Goal: Information Seeking & Learning: Learn about a topic

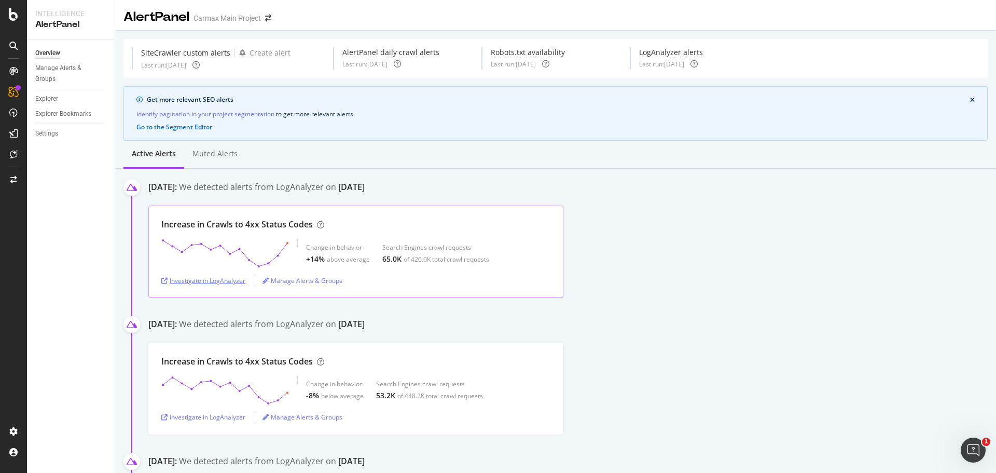
click at [222, 283] on div "Investigate in LogAnalyzer" at bounding box center [203, 280] width 84 height 9
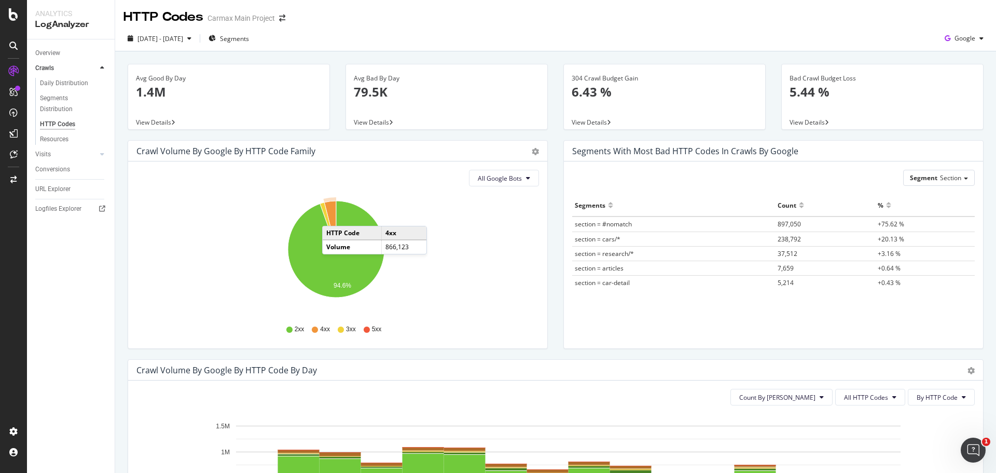
click at [333, 215] on icon "A chart." at bounding box center [330, 225] width 12 height 48
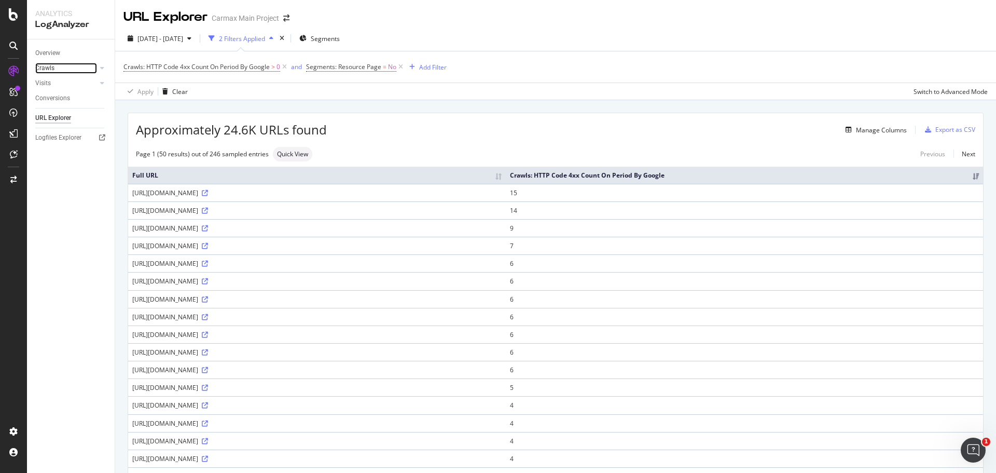
click at [77, 71] on link "Crawls" at bounding box center [66, 68] width 62 height 11
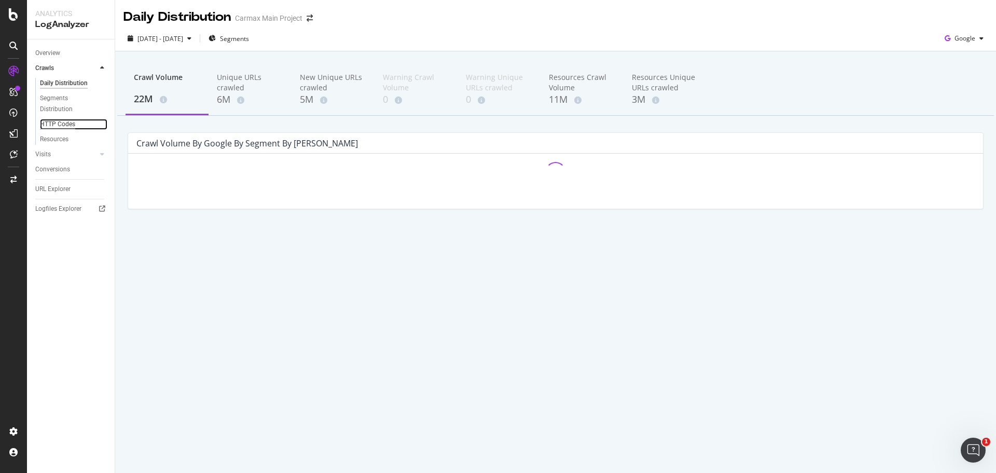
click at [63, 119] on div "HTTP Codes" at bounding box center [57, 124] width 35 height 11
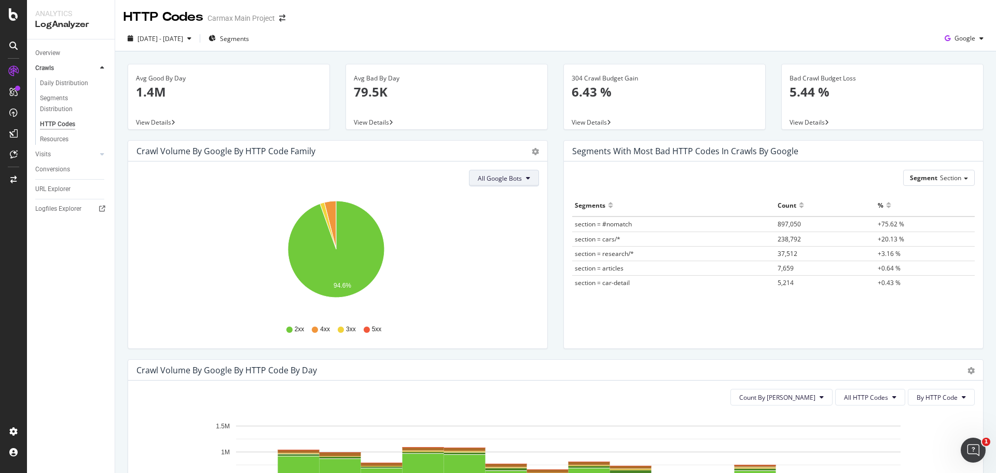
click at [496, 184] on button "All Google Bots" at bounding box center [504, 178] width 70 height 17
click at [499, 178] on span "All Google Bots" at bounding box center [500, 178] width 44 height 9
click at [616, 223] on span "section = #nomatch" at bounding box center [603, 223] width 57 height 9
click at [944, 179] on span "Section" at bounding box center [950, 177] width 21 height 9
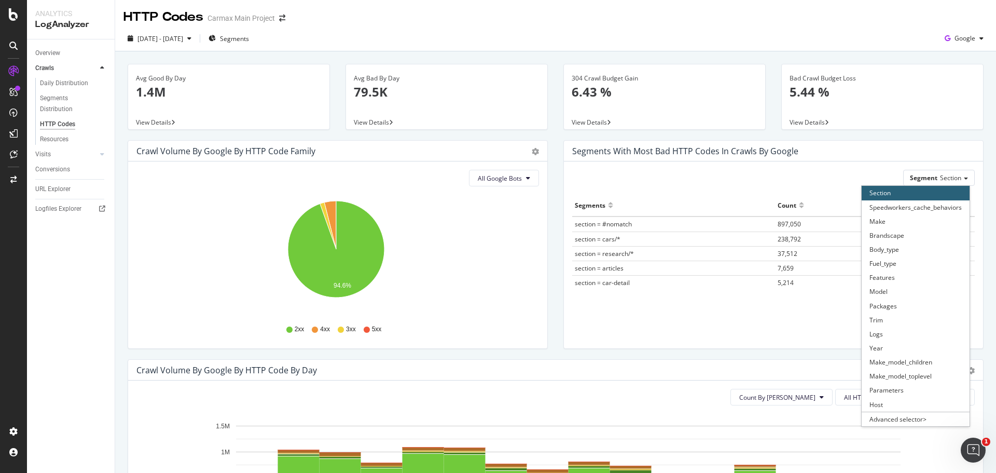
click at [849, 139] on div "Bad Crawl Budget Loss 5.44 % View Details" at bounding box center [882, 102] width 218 height 76
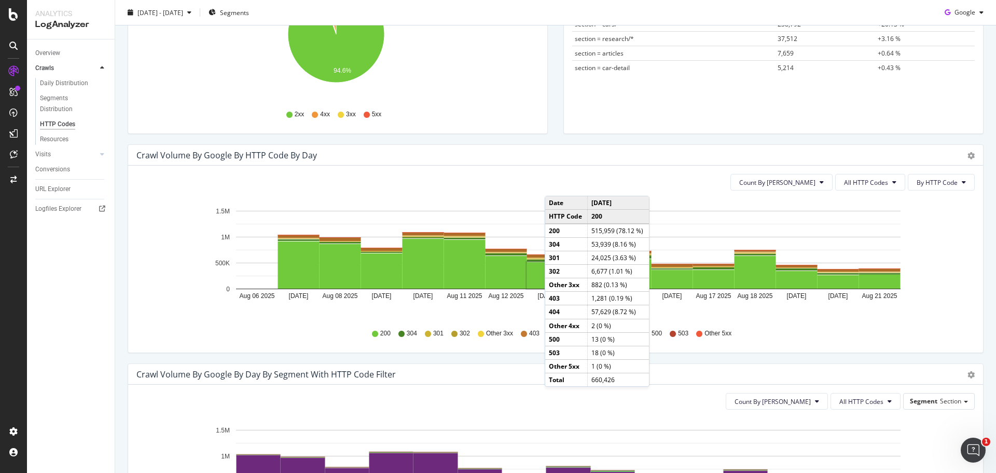
scroll to position [207, 0]
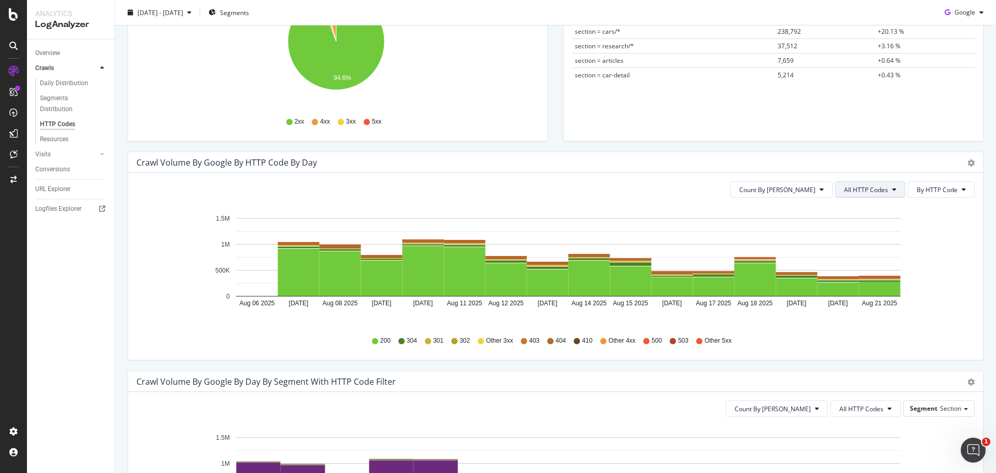
click at [860, 194] on button "All HTTP Codes" at bounding box center [870, 189] width 70 height 17
click at [877, 281] on div "4xx family" at bounding box center [863, 286] width 69 height 15
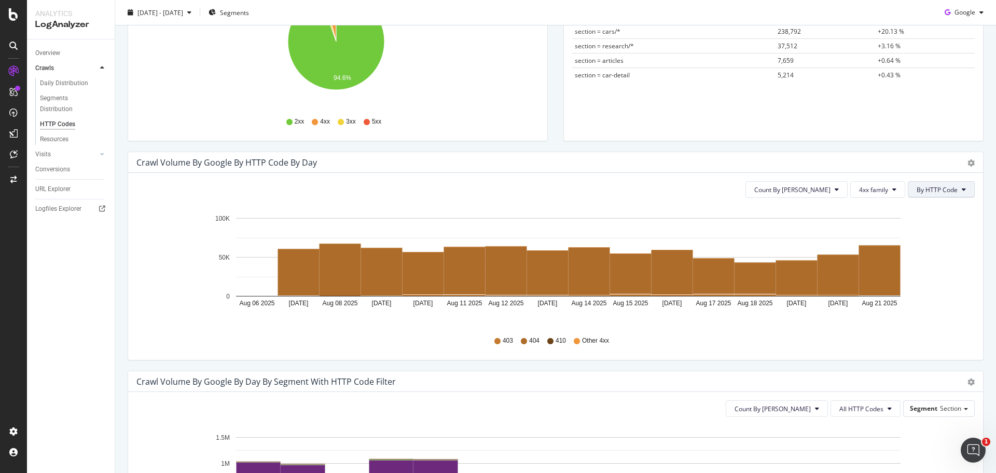
click at [934, 192] on span "By HTTP Code" at bounding box center [937, 189] width 41 height 9
click at [937, 210] on span "By Family" at bounding box center [929, 209] width 41 height 9
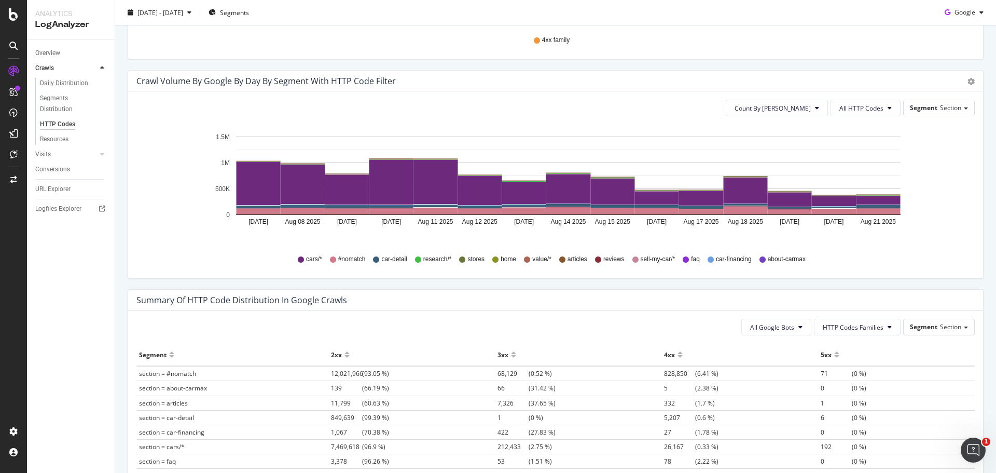
scroll to position [519, 0]
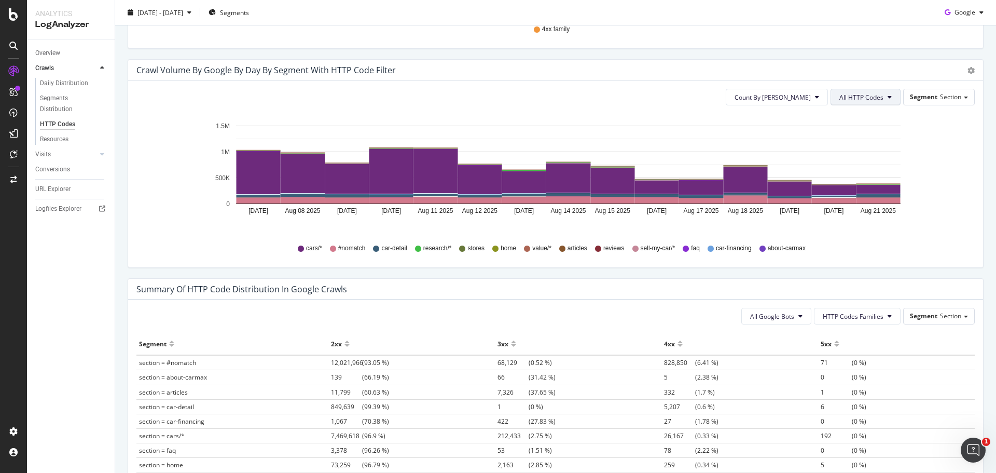
click at [852, 94] on span "All HTTP Codes" at bounding box center [861, 97] width 44 height 9
click at [850, 221] on span "4xx family" at bounding box center [859, 224] width 52 height 9
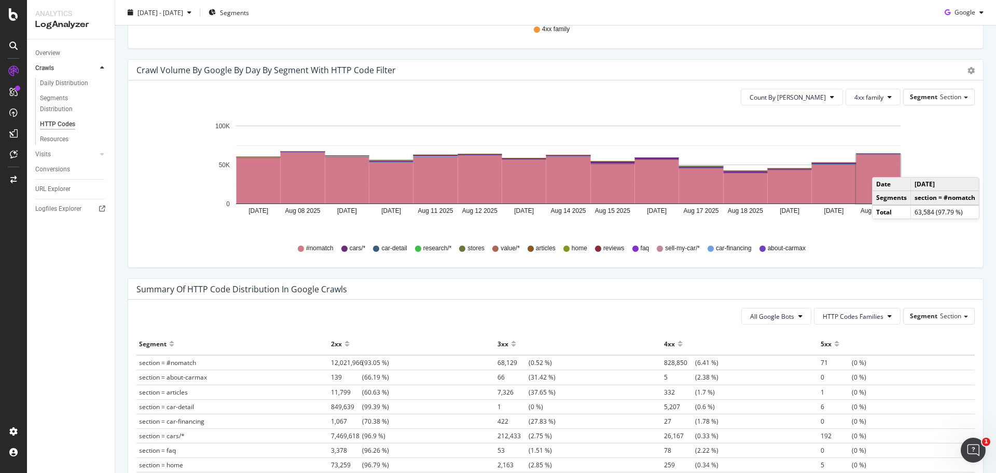
click at [882, 167] on rect "A chart." at bounding box center [878, 179] width 44 height 49
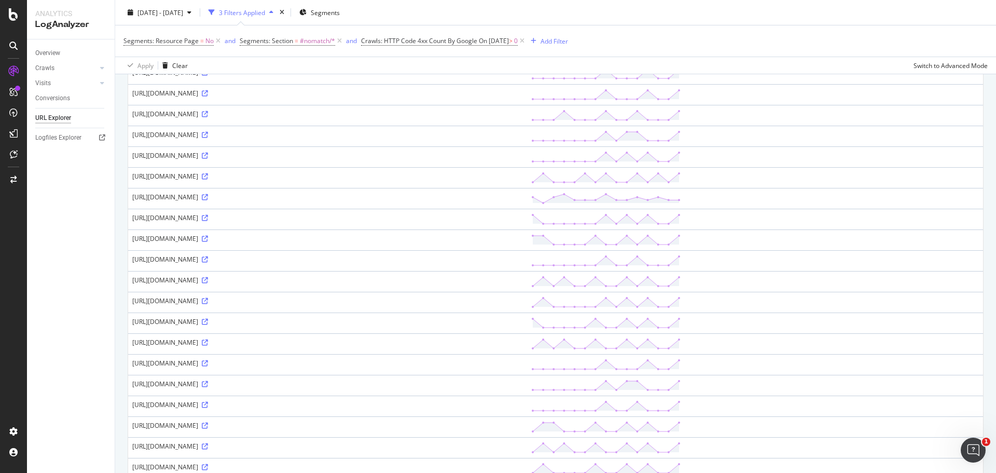
scroll to position [27, 0]
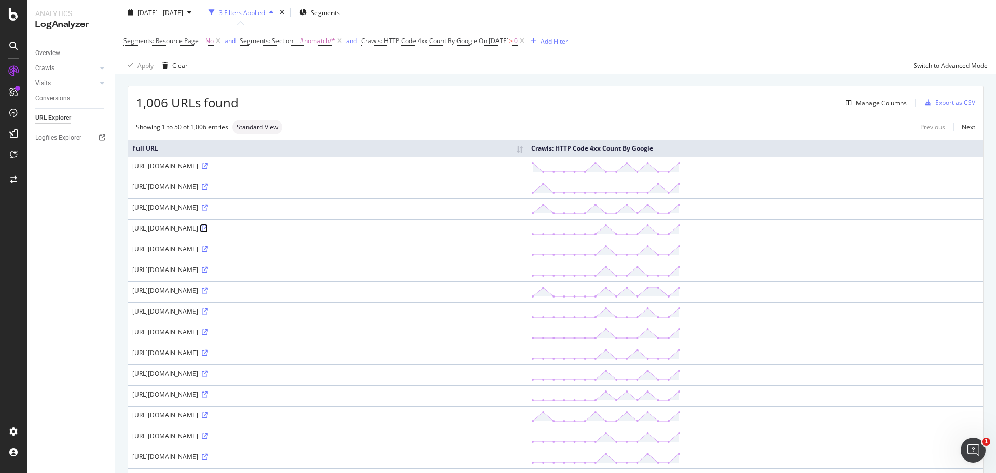
click at [208, 228] on icon at bounding box center [205, 228] width 6 height 6
click at [208, 247] on icon at bounding box center [205, 249] width 6 height 6
click at [208, 266] on link at bounding box center [204, 269] width 8 height 9
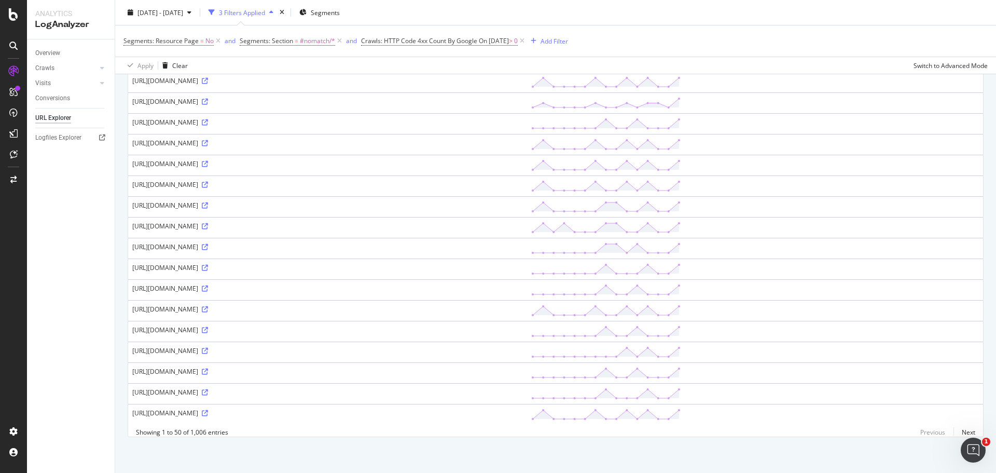
scroll to position [805, 0]
click at [963, 433] on link "Next" at bounding box center [964, 431] width 22 height 15
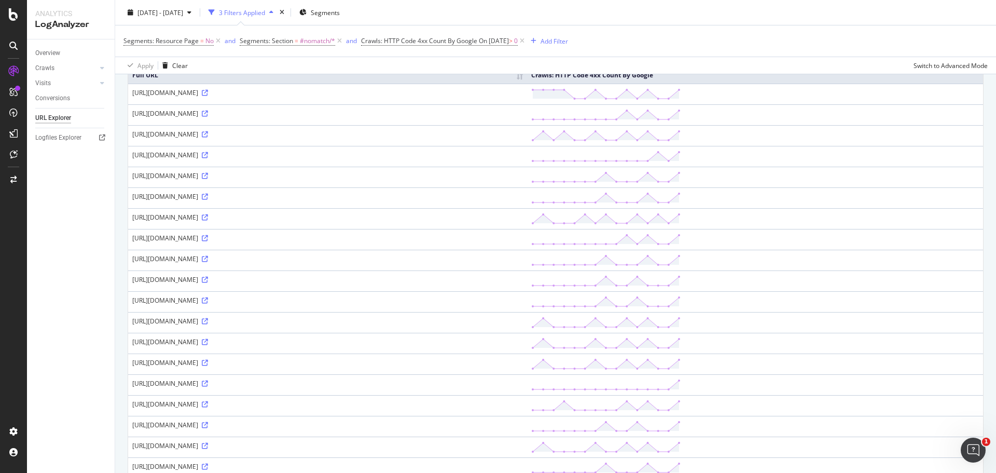
scroll to position [104, 0]
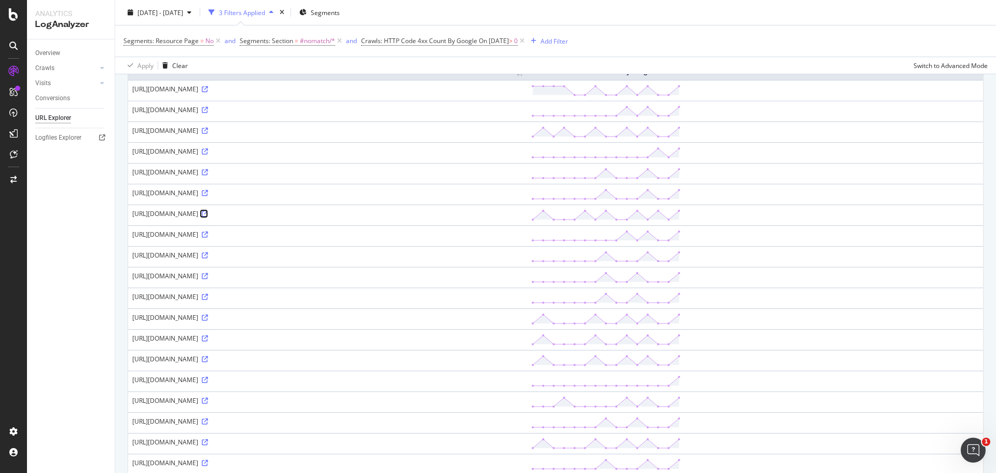
click at [208, 211] on icon at bounding box center [205, 214] width 6 height 6
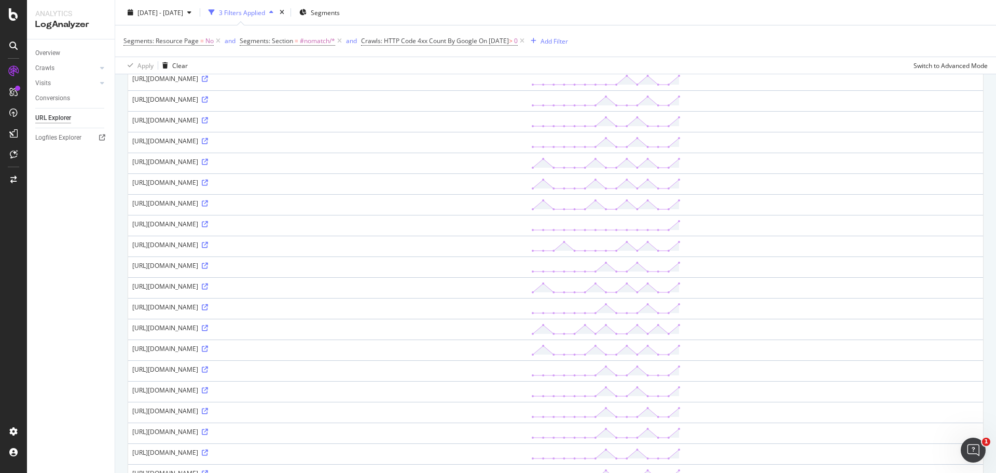
scroll to position [52, 0]
